Goal: Information Seeking & Learning: Find specific fact

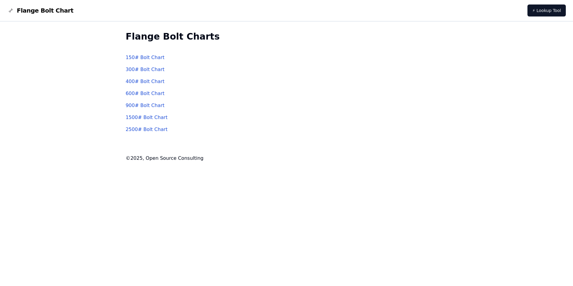
click at [144, 93] on link "600 # Bolt Chart" at bounding box center [144, 93] width 39 height 6
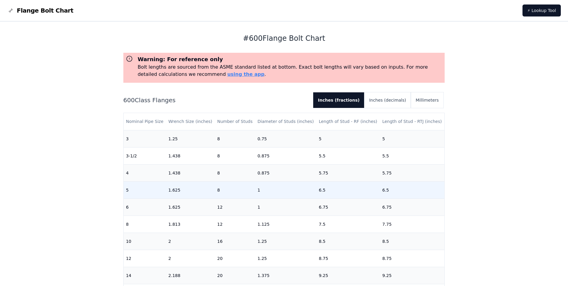
scroll to position [120, 0]
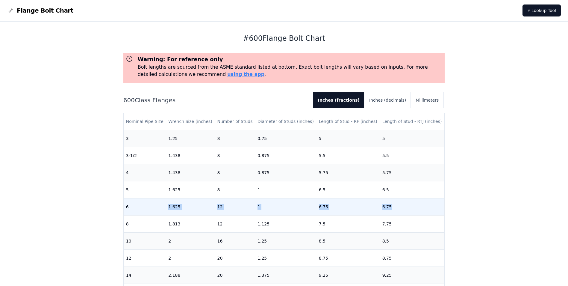
drag, startPoint x: 169, startPoint y: 207, endPoint x: 388, endPoint y: 205, distance: 218.7
click at [388, 205] on tr "6 1.625 12 1 6.75 6.75" at bounding box center [284, 206] width 321 height 17
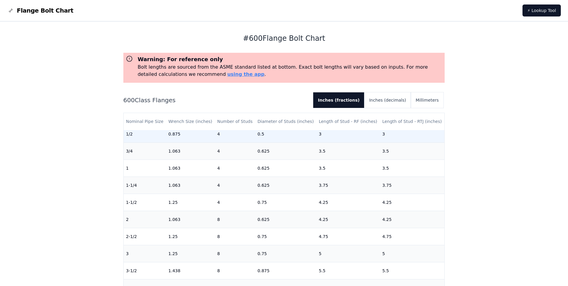
scroll to position [0, 0]
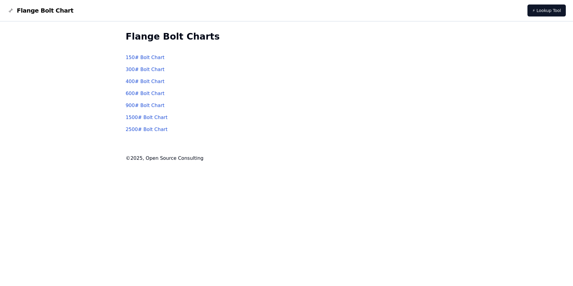
click at [141, 58] on link "150 # Bolt Chart" at bounding box center [144, 58] width 39 height 6
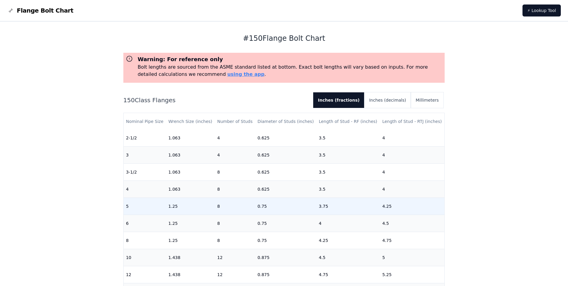
scroll to position [120, 0]
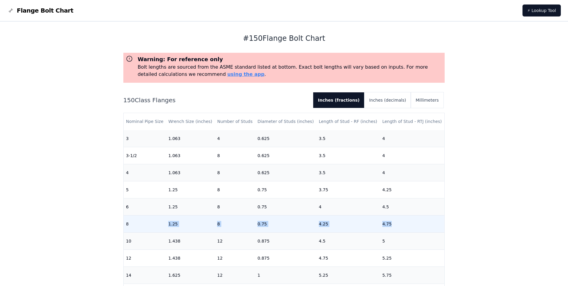
drag, startPoint x: 170, startPoint y: 225, endPoint x: 389, endPoint y: 220, distance: 219.3
click at [389, 220] on tr "8 1.25 8 0.75 4.25 4.75" at bounding box center [284, 223] width 321 height 17
